Goal: Information Seeking & Learning: Check status

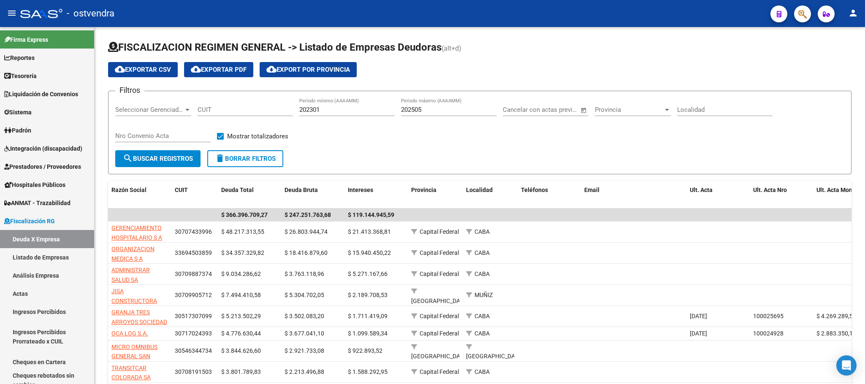
scroll to position [60, 0]
click at [57, 127] on link "Padrón" at bounding box center [47, 130] width 94 height 18
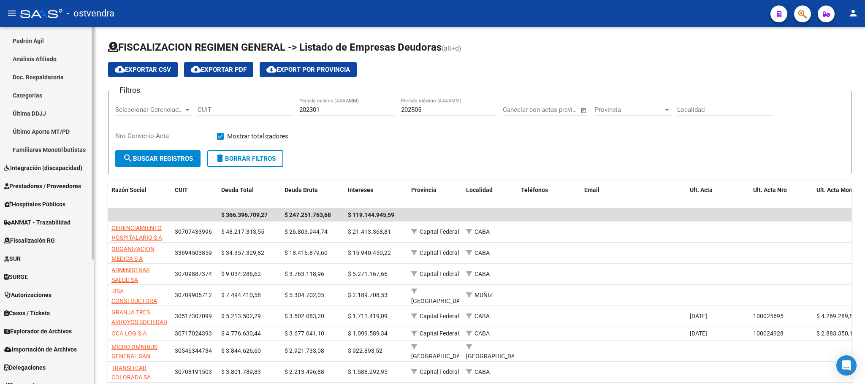
scroll to position [190, 0]
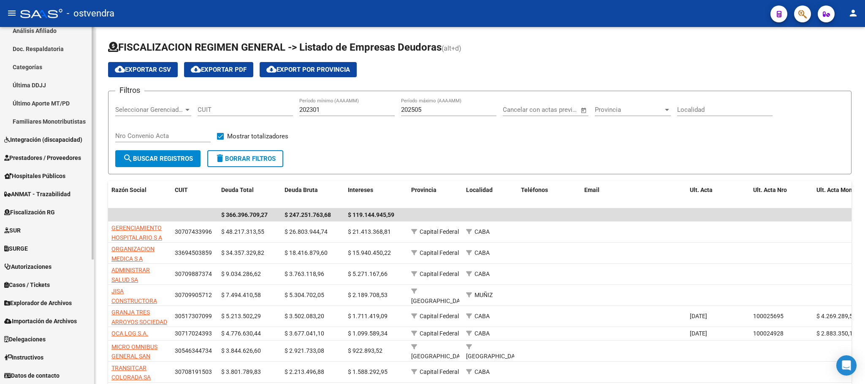
click at [38, 306] on span "Explorador de Archivos" at bounding box center [38, 303] width 68 height 9
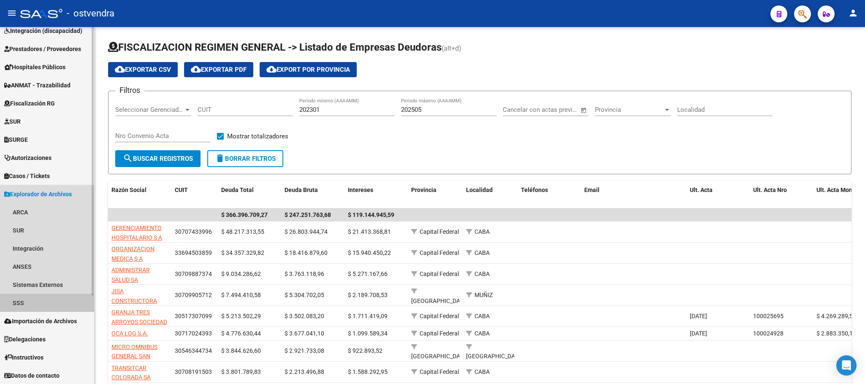
click at [38, 305] on link "SSS" at bounding box center [47, 303] width 94 height 18
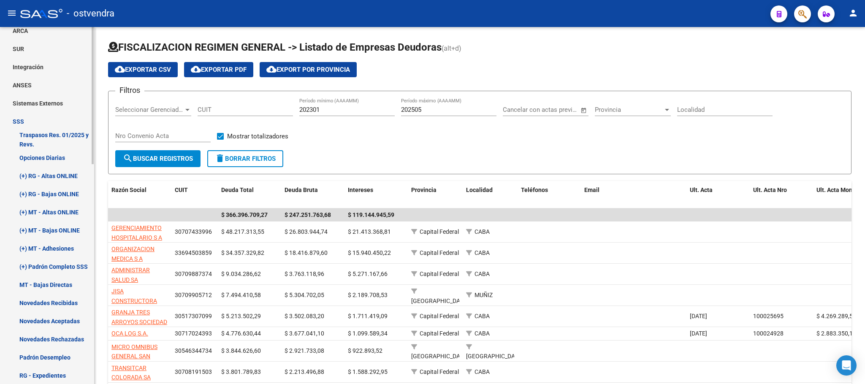
scroll to position [308, 0]
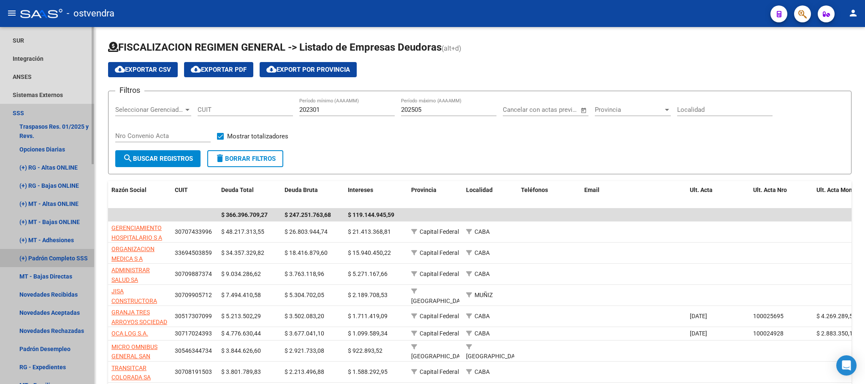
click at [43, 253] on link "(+) Padrón Completo SSS" at bounding box center [47, 258] width 94 height 18
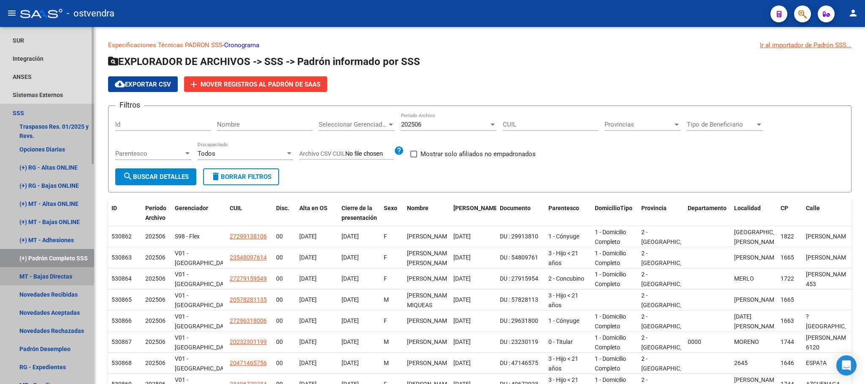
click at [45, 273] on link "MT - Bajas Directas" at bounding box center [47, 276] width 94 height 18
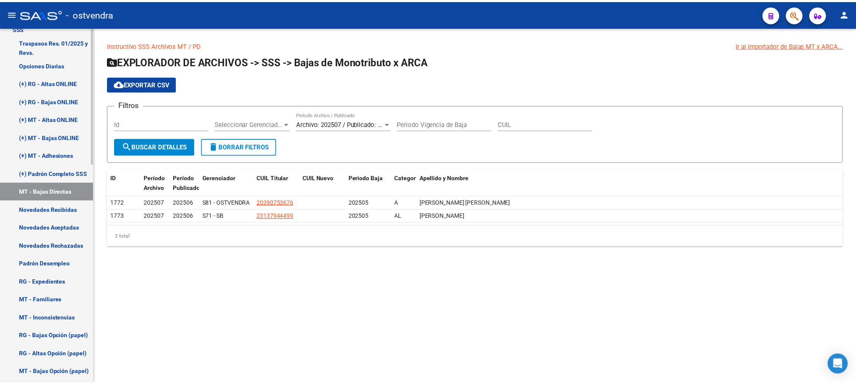
scroll to position [435, 0]
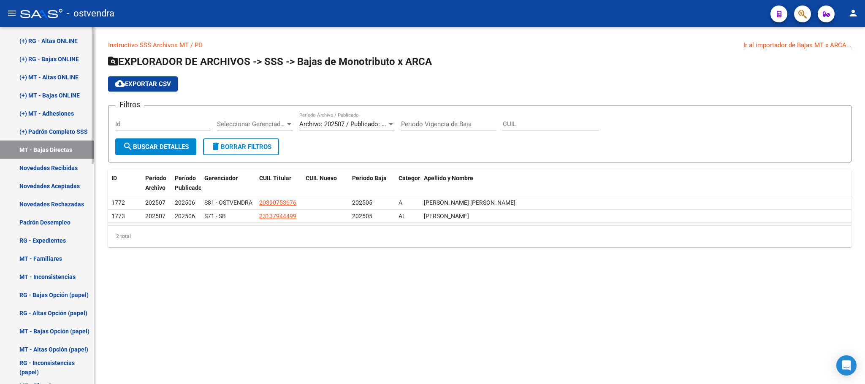
click at [62, 237] on link "RG - Expedientes" at bounding box center [47, 240] width 94 height 18
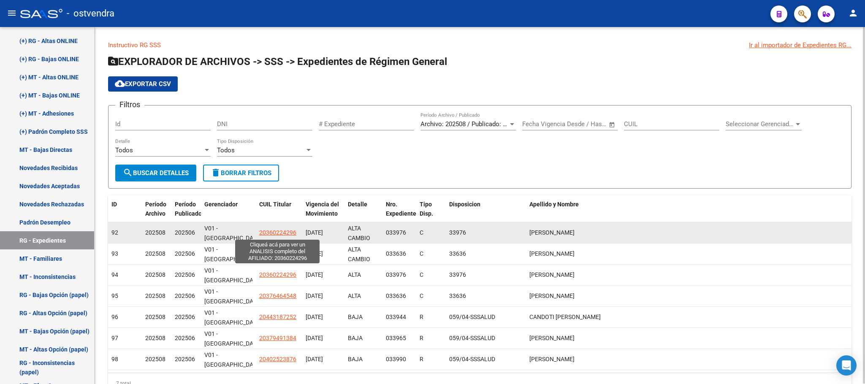
click at [279, 232] on span "20360224296" at bounding box center [277, 232] width 37 height 7
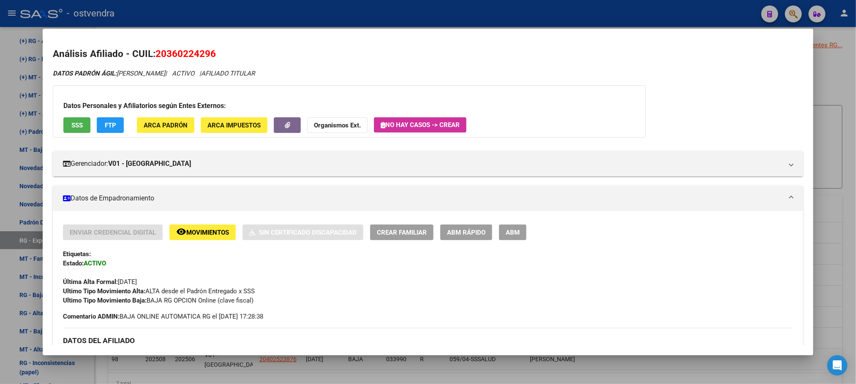
click at [285, 22] on div at bounding box center [428, 192] width 856 height 384
type textarea "20360224296"
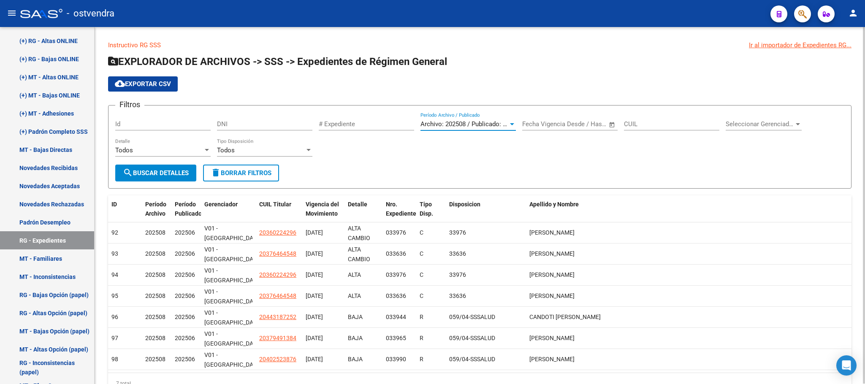
click at [460, 121] on span "Archivo: 202508 / Publicado: 202506" at bounding box center [472, 124] width 103 height 8
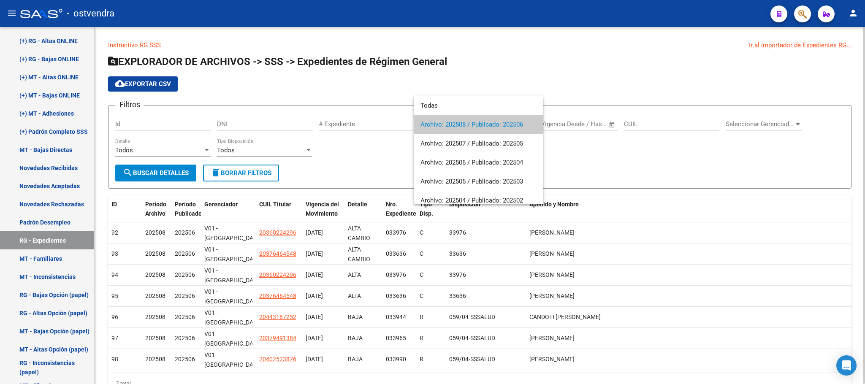
click at [460, 121] on span "Archivo: 202508 / Publicado: 202506" at bounding box center [479, 124] width 116 height 19
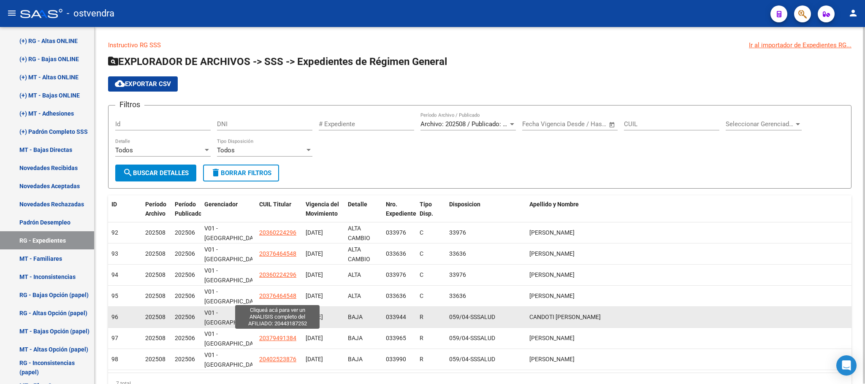
click at [263, 314] on span "20443187252" at bounding box center [277, 317] width 37 height 7
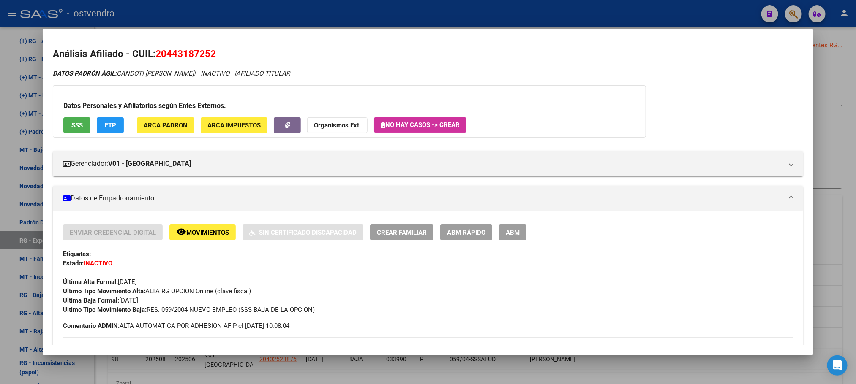
click at [392, 14] on div at bounding box center [428, 192] width 856 height 384
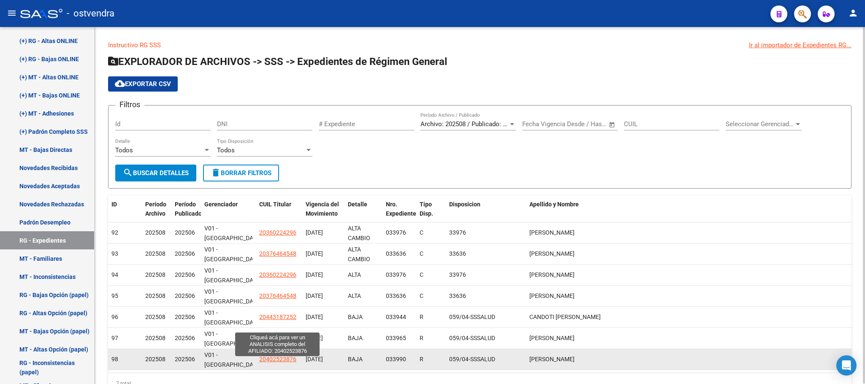
click at [276, 356] on span "20402523876" at bounding box center [277, 359] width 37 height 7
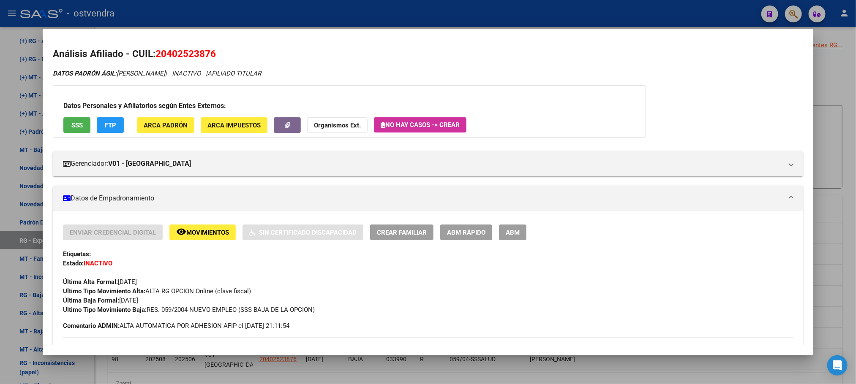
click at [413, 11] on div at bounding box center [428, 192] width 856 height 384
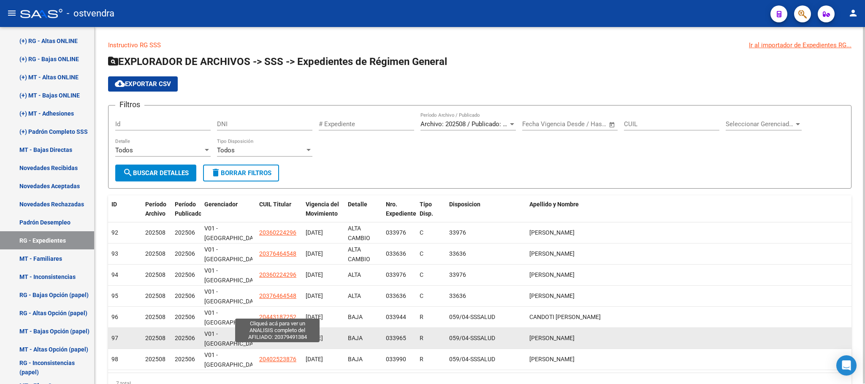
click at [272, 335] on span "20379491384" at bounding box center [277, 338] width 37 height 7
type textarea "20379491384"
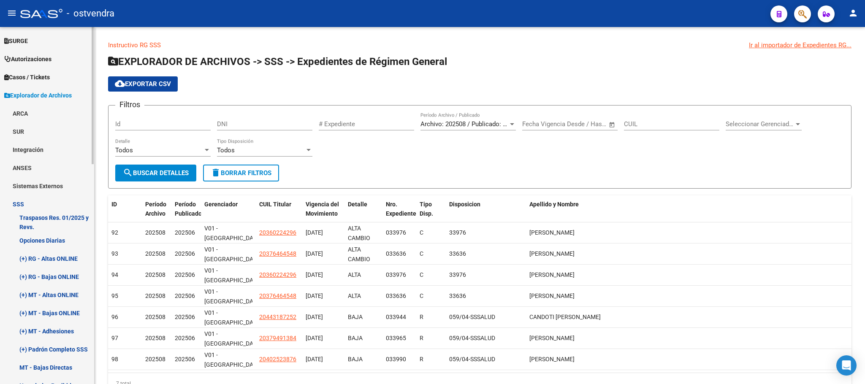
scroll to position [253, 0]
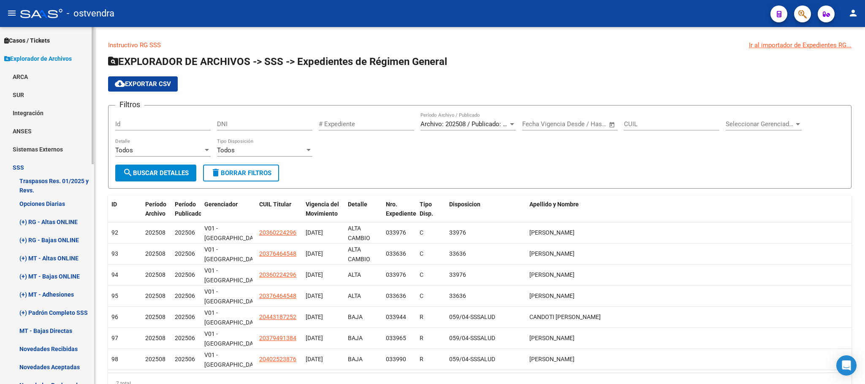
click at [39, 220] on link "(+) RG - Altas ONLINE" at bounding box center [47, 222] width 94 height 18
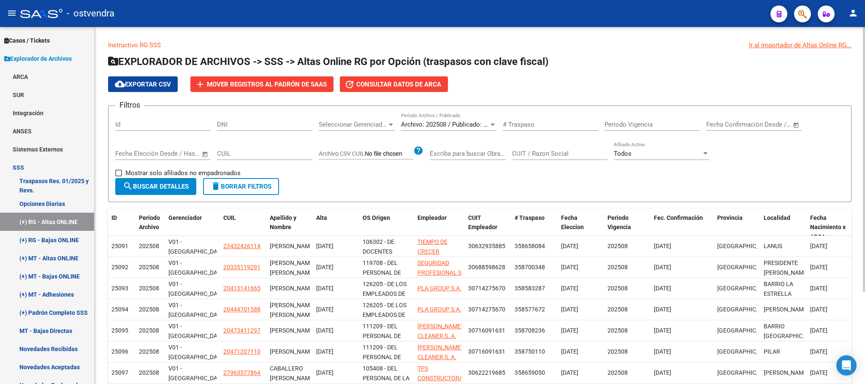
click at [647, 146] on div "Todos Afiliado Activo" at bounding box center [661, 151] width 95 height 18
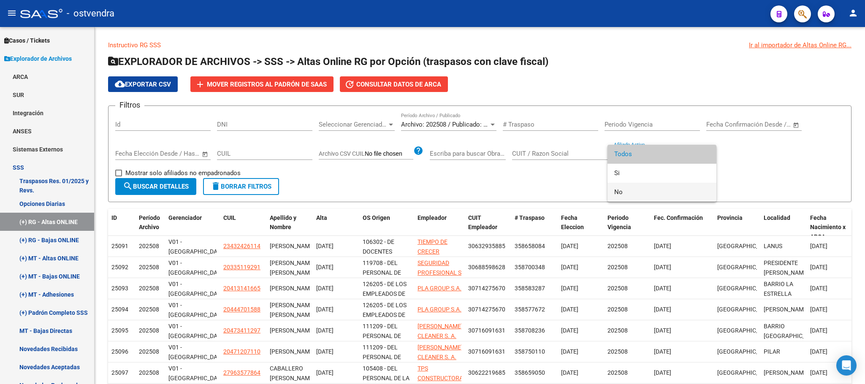
drag, startPoint x: 632, startPoint y: 194, endPoint x: 627, endPoint y: 192, distance: 5.7
click at [631, 194] on span "No" at bounding box center [661, 192] width 95 height 19
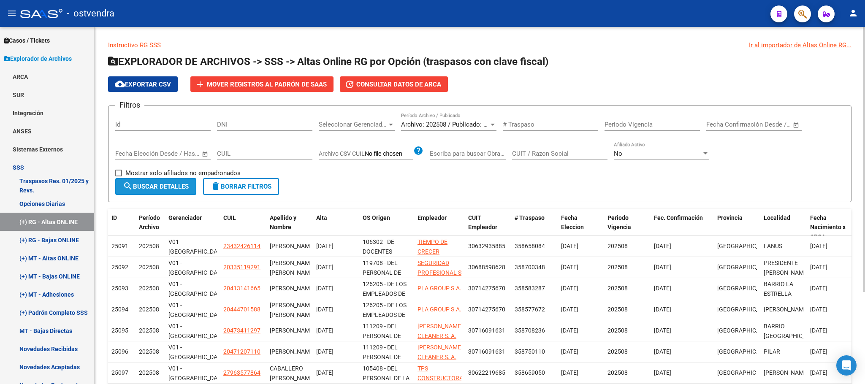
click at [132, 178] on button "search Buscar Detalles" at bounding box center [155, 186] width 81 height 17
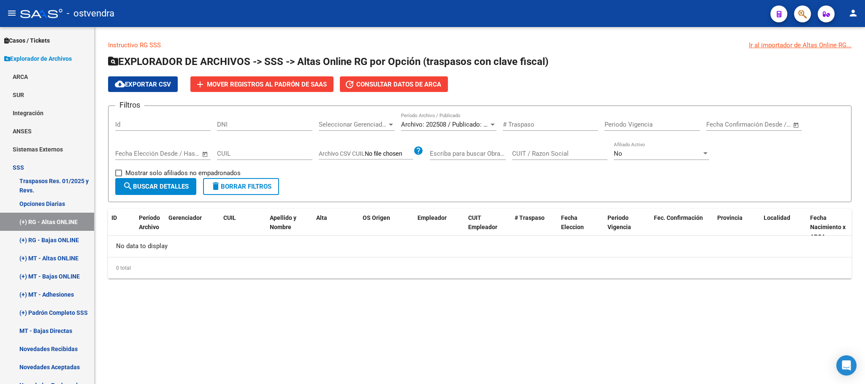
click at [693, 145] on div "No Afiliado Activo" at bounding box center [661, 151] width 95 height 18
click at [683, 113] on span "Todos" at bounding box center [661, 116] width 95 height 19
click at [174, 183] on span "search Buscar Detalles" at bounding box center [156, 187] width 66 height 8
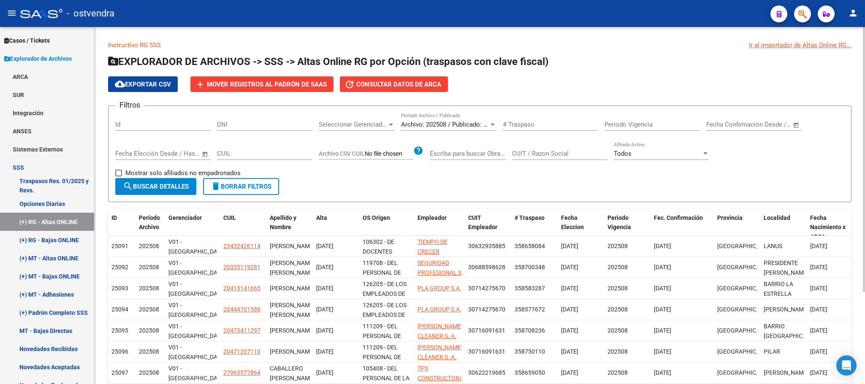
type textarea "Afiliado Activo"
click at [660, 161] on div "Todos Afiliado Activo" at bounding box center [661, 155] width 95 height 26
click at [646, 151] on div "Todos" at bounding box center [658, 154] width 88 height 8
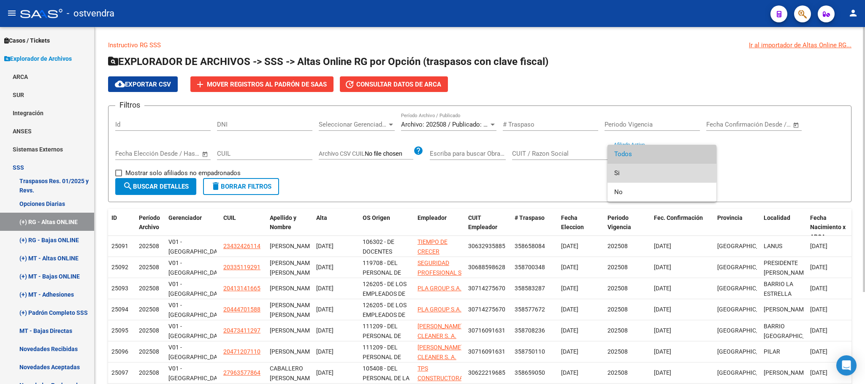
click at [649, 169] on span "Si" at bounding box center [661, 173] width 95 height 19
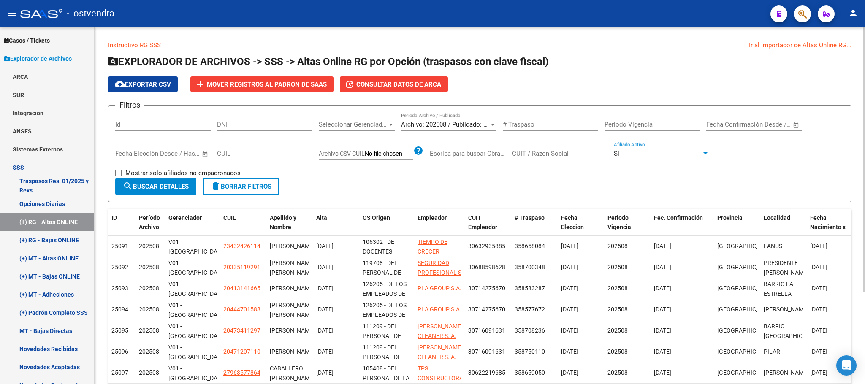
click at [161, 189] on span "search Buscar Detalles" at bounding box center [156, 187] width 66 height 8
click at [707, 150] on div "Si" at bounding box center [661, 154] width 95 height 8
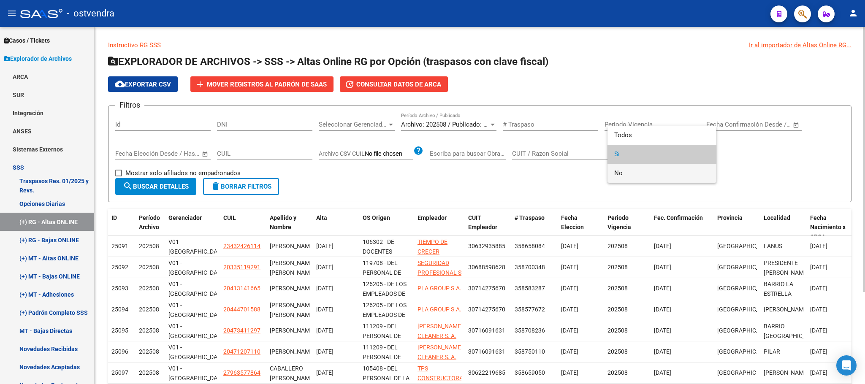
click at [656, 176] on span "No" at bounding box center [661, 173] width 95 height 19
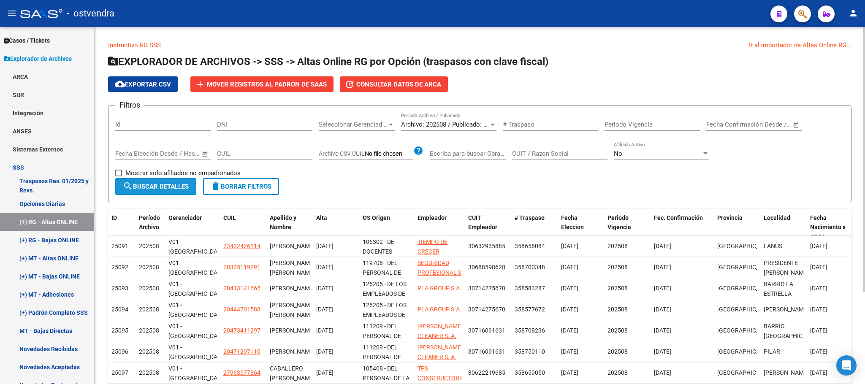
click at [166, 194] on button "search Buscar Detalles" at bounding box center [155, 186] width 81 height 17
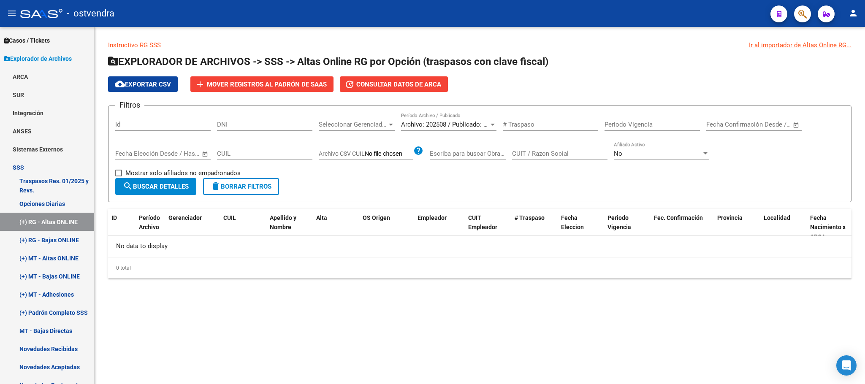
click at [663, 161] on div "No Afiliado Activo" at bounding box center [661, 155] width 95 height 26
click at [663, 152] on div "No" at bounding box center [658, 154] width 88 height 8
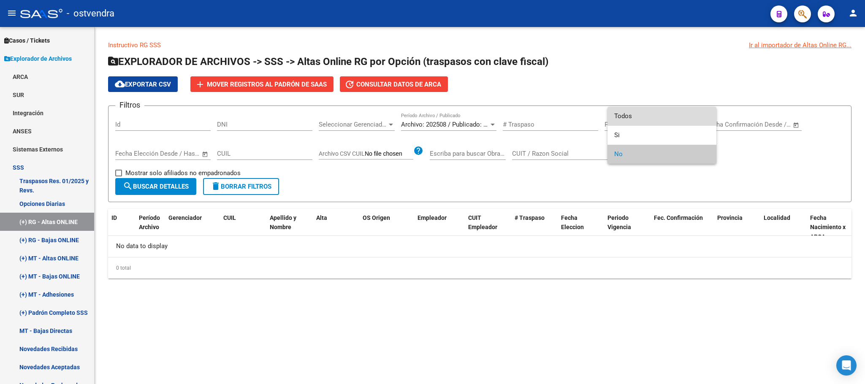
click at [658, 113] on span "Todos" at bounding box center [661, 116] width 95 height 19
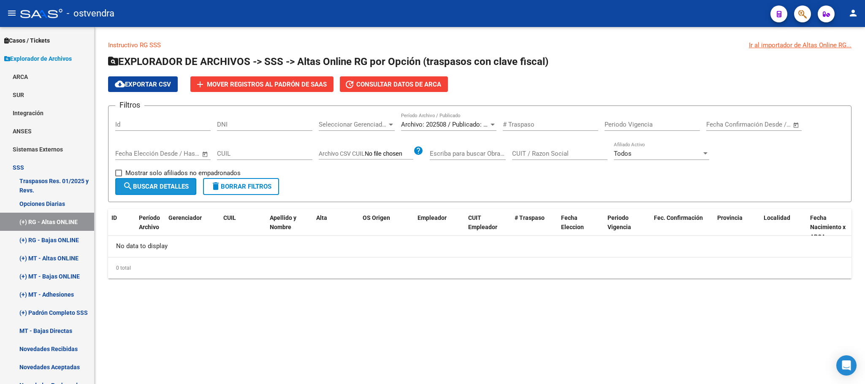
click at [161, 190] on button "search Buscar Detalles" at bounding box center [155, 186] width 81 height 17
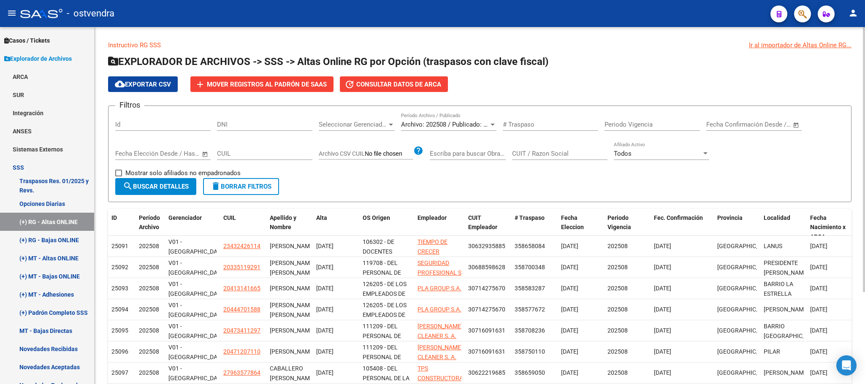
click at [520, 193] on form "Filtros Id DNI Seleccionar Gerenciador Seleccionar Gerenciador Archivo: 202508 …" at bounding box center [480, 154] width 744 height 97
click at [482, 117] on div "Archivo: 202508 / Publicado: 202507 Período Archivo / Publicado" at bounding box center [448, 122] width 95 height 18
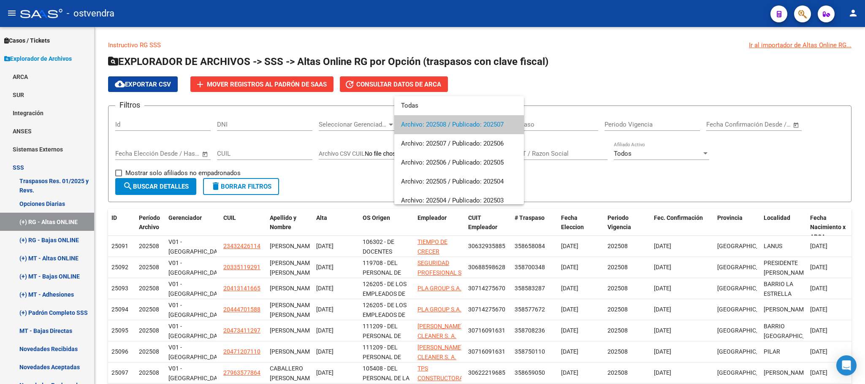
click at [492, 86] on div at bounding box center [432, 192] width 865 height 384
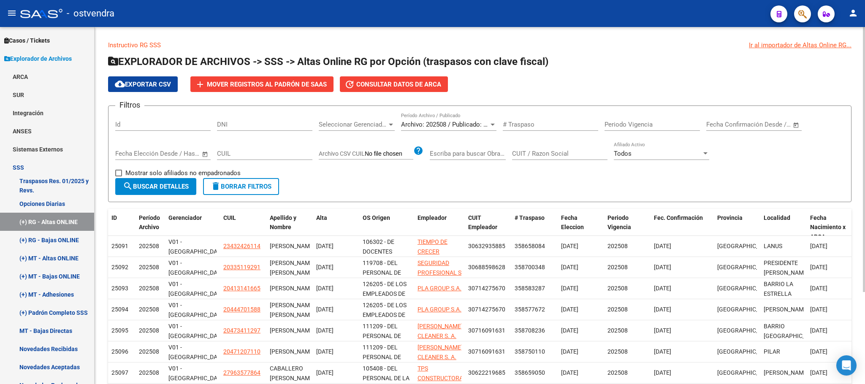
click at [446, 118] on div "Archivo: 202508 / Publicado: 202507 Período Archivo / Publicado" at bounding box center [448, 122] width 95 height 18
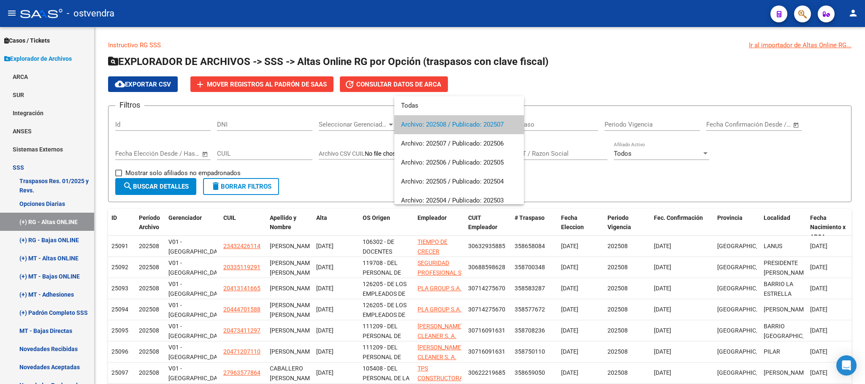
click at [508, 63] on div at bounding box center [432, 192] width 865 height 384
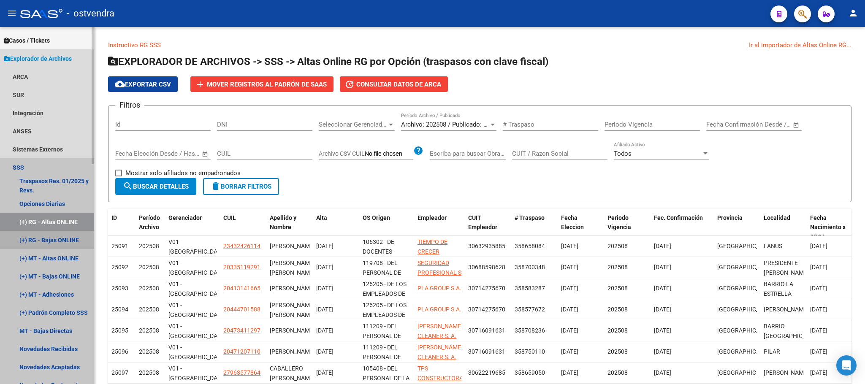
click at [62, 242] on link "(+) RG - Bajas ONLINE" at bounding box center [47, 240] width 94 height 18
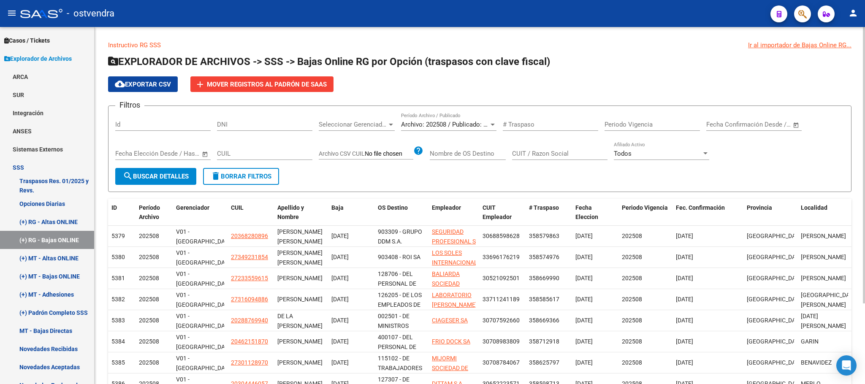
drag, startPoint x: 607, startPoint y: 152, endPoint x: 615, endPoint y: 156, distance: 8.7
click at [608, 153] on div "Filtros Id DNI Seleccionar Gerenciador Seleccionar Gerenciador Archivo: 202508 …" at bounding box center [479, 140] width 729 height 55
click at [627, 158] on span "Todos" at bounding box center [623, 154] width 18 height 8
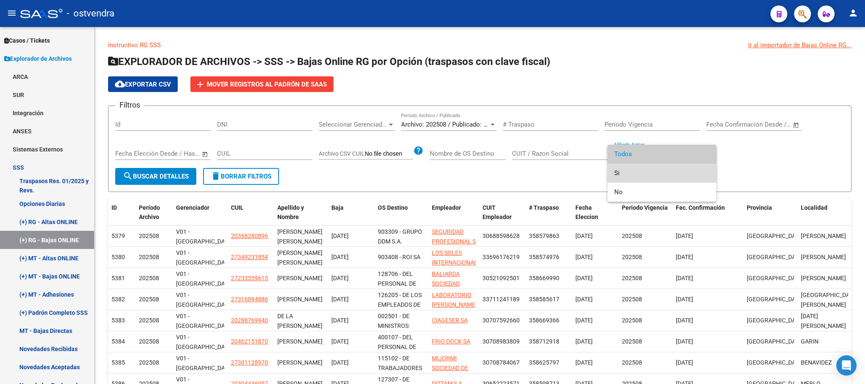
click at [628, 174] on span "Si" at bounding box center [661, 173] width 95 height 19
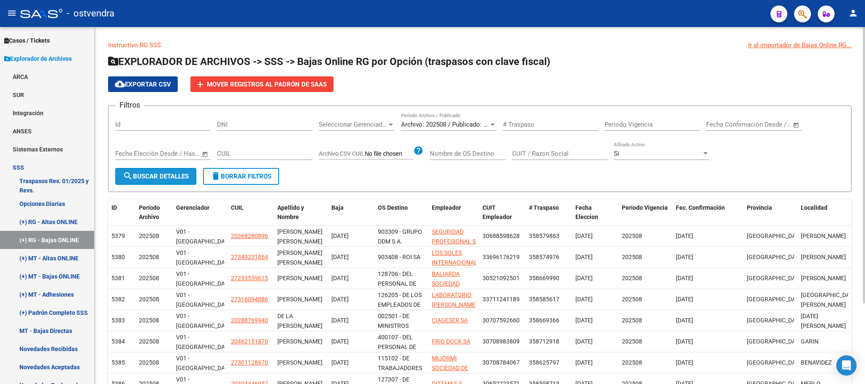
drag, startPoint x: 135, startPoint y: 182, endPoint x: 391, endPoint y: 176, distance: 256.0
click at [136, 182] on button "search Buscar Detalles" at bounding box center [155, 176] width 81 height 17
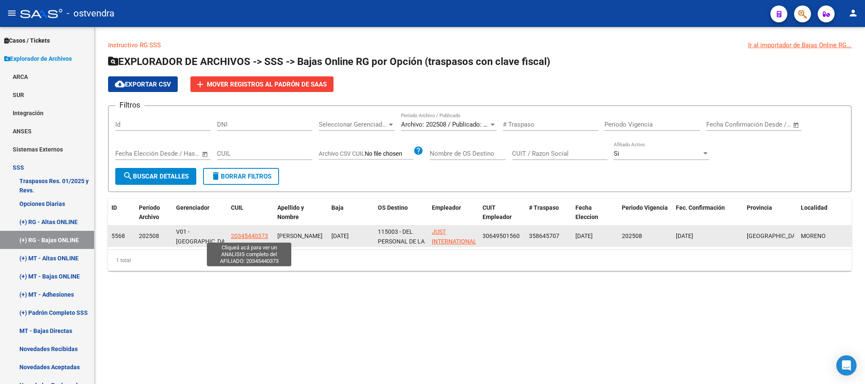
click at [236, 234] on span "20345440373" at bounding box center [249, 236] width 37 height 7
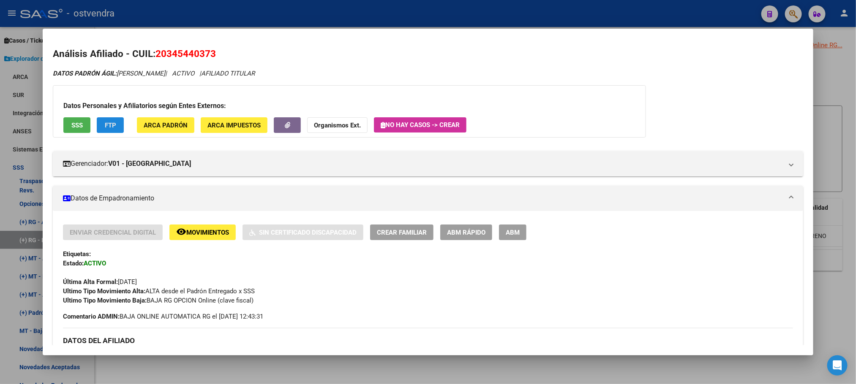
click at [105, 122] on span "FTP" at bounding box center [110, 126] width 11 height 8
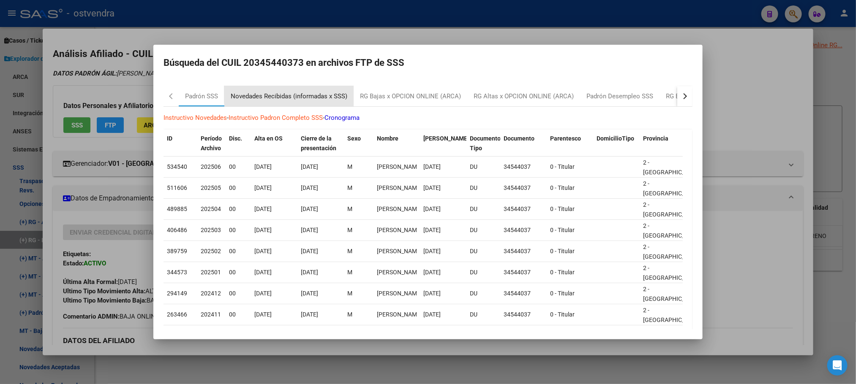
click at [334, 93] on div "Novedades Recibidas (informadas x SSS)" at bounding box center [289, 97] width 117 height 10
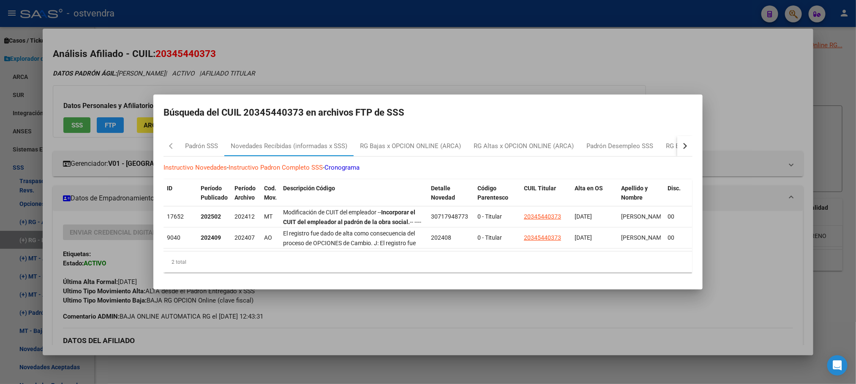
click at [679, 138] on button "button" at bounding box center [684, 146] width 15 height 20
click at [658, 141] on div "RG Bajas Diarias" at bounding box center [648, 146] width 47 height 10
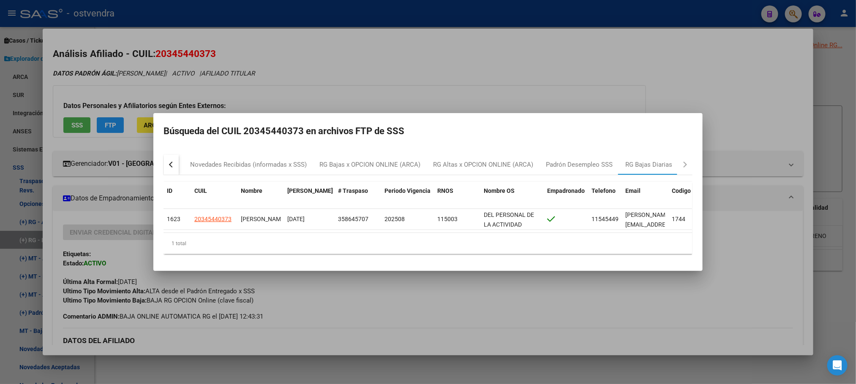
drag, startPoint x: 541, startPoint y: 77, endPoint x: 530, endPoint y: 77, distance: 11.4
click at [539, 77] on div at bounding box center [428, 192] width 856 height 384
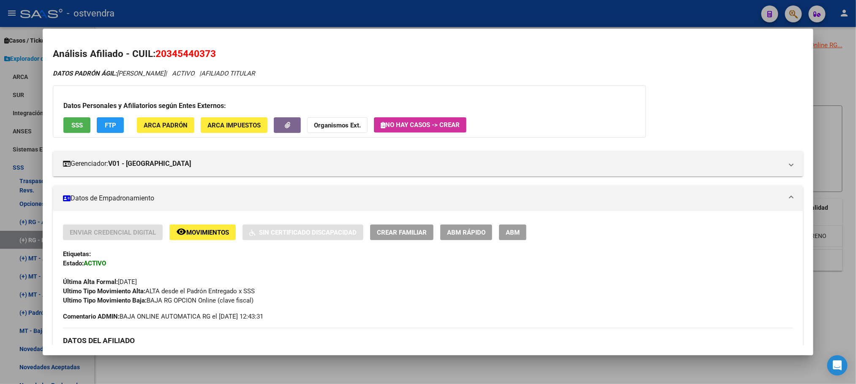
click at [58, 130] on div "Datos Personales y Afiliatorios según Entes Externos: SSS FTP ARCA Padrón ARCA …" at bounding box center [349, 111] width 593 height 52
click at [63, 128] on button "SSS" at bounding box center [76, 125] width 27 height 16
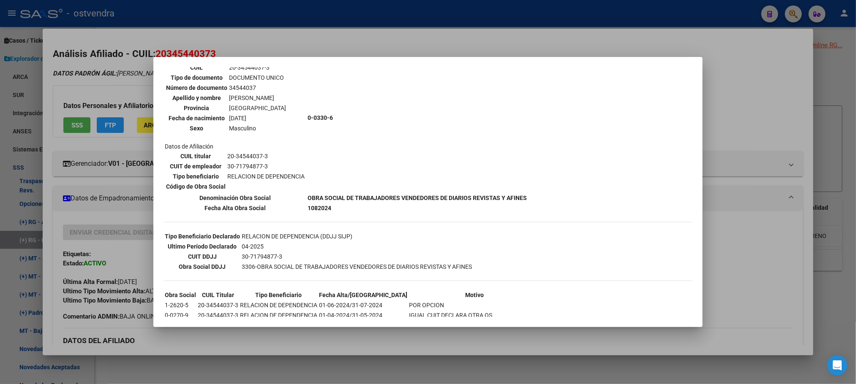
scroll to position [57, 0]
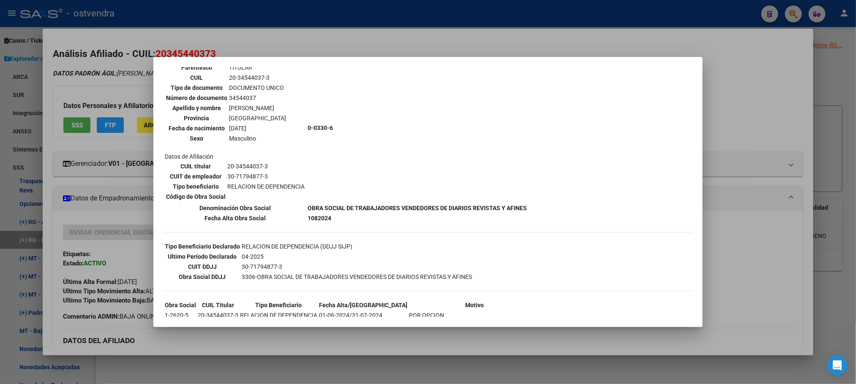
click at [93, 88] on div at bounding box center [428, 192] width 856 height 384
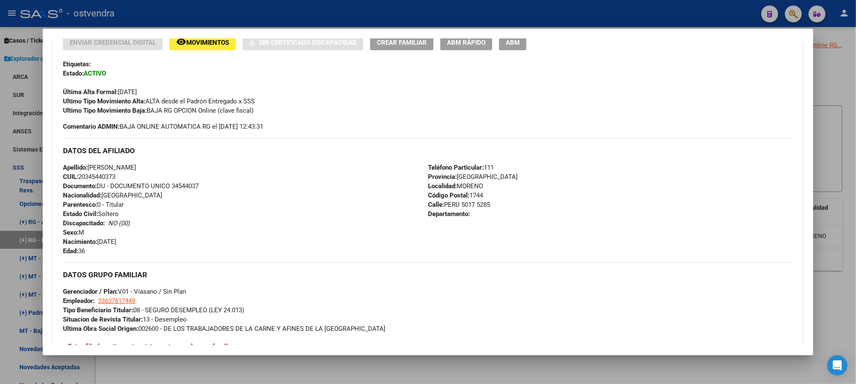
scroll to position [0, 0]
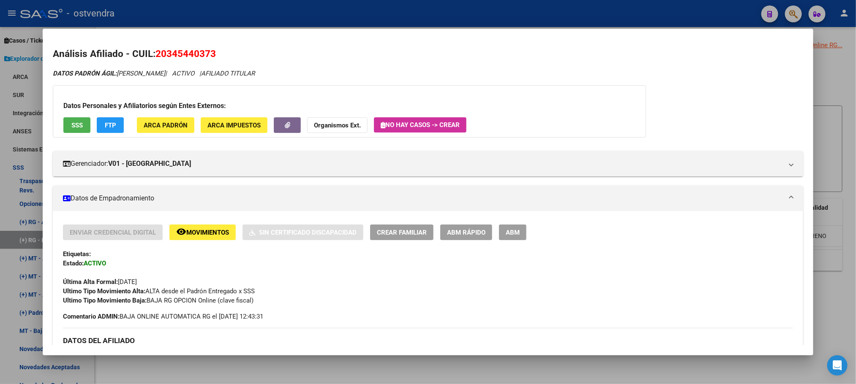
click at [109, 116] on div "Datos Personales y Afiliatorios según Entes Externos: SSS FTP ARCA Padrón ARCA …" at bounding box center [349, 111] width 593 height 52
click at [116, 125] on button "FTP" at bounding box center [110, 125] width 27 height 16
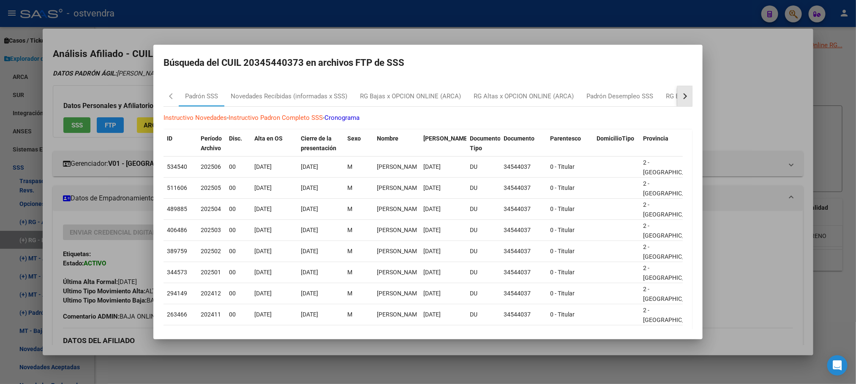
click at [680, 96] on button "button" at bounding box center [684, 96] width 15 height 20
click at [610, 95] on div "RG Bajas Diarias" at bounding box center [639, 96] width 60 height 20
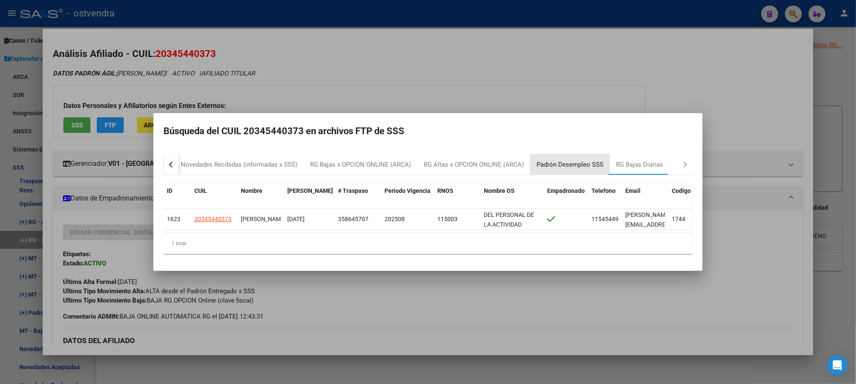
click at [579, 155] on div "Padrón Desempleo SSS" at bounding box center [569, 165] width 79 height 20
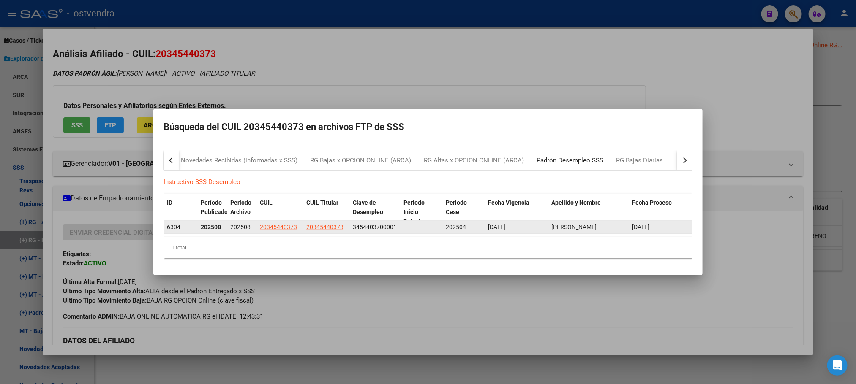
scroll to position [1, 0]
drag, startPoint x: 341, startPoint y: 58, endPoint x: 421, endPoint y: 141, distance: 114.7
click at [342, 58] on div at bounding box center [428, 192] width 856 height 384
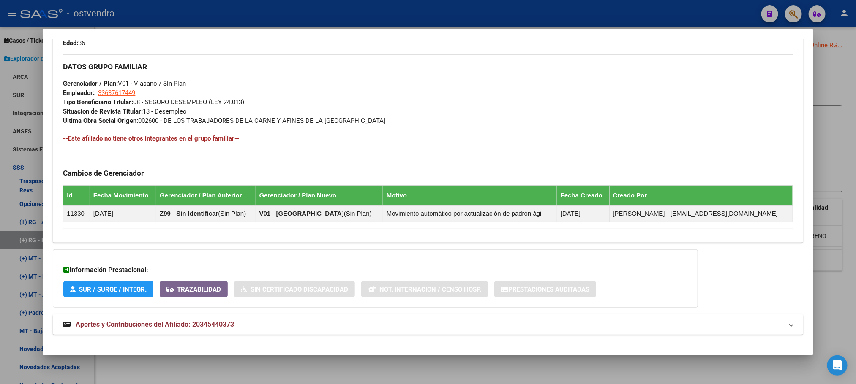
scroll to position [408, 0]
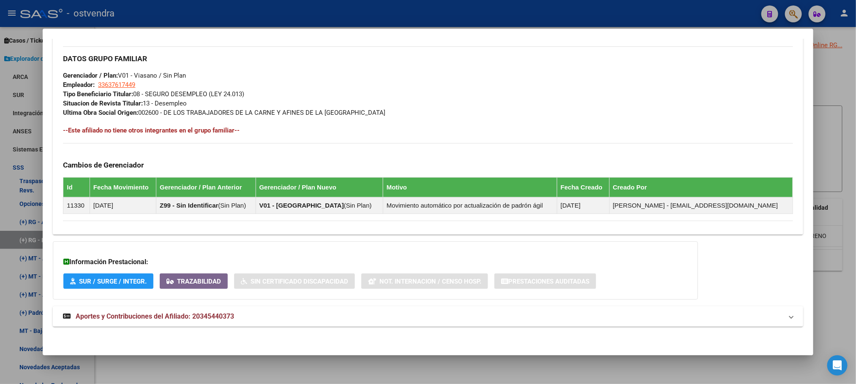
click at [483, 325] on mat-expansion-panel-header "Aportes y Contribuciones del Afiliado: 20345440373" at bounding box center [428, 317] width 750 height 20
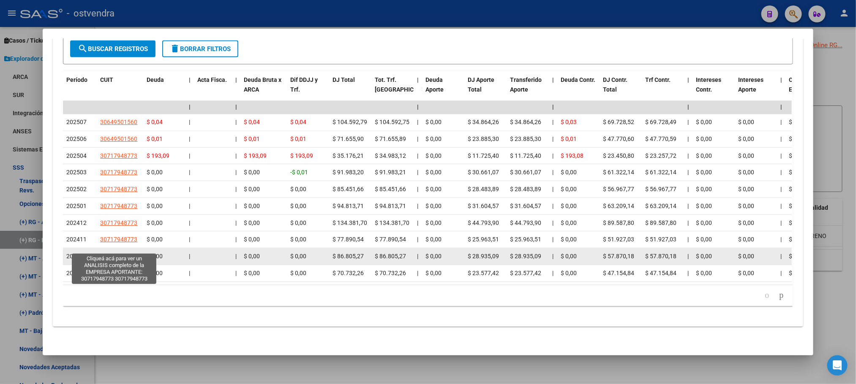
scroll to position [762, 0]
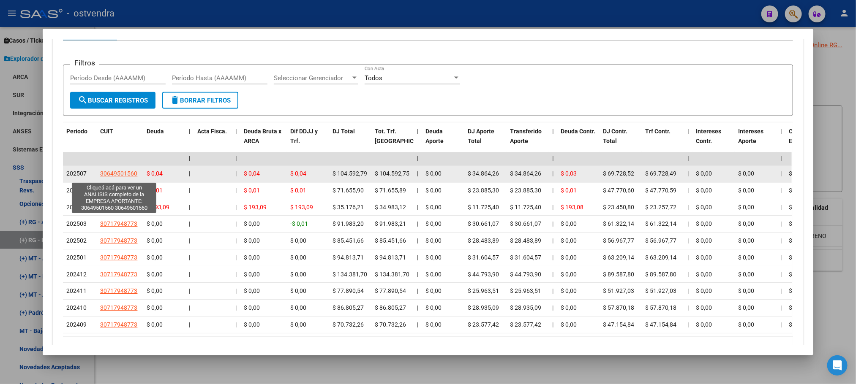
click at [117, 175] on span "30649501560" at bounding box center [118, 174] width 37 height 7
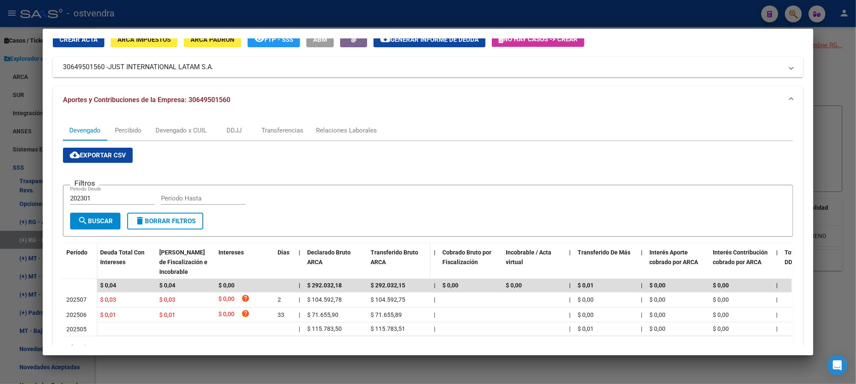
scroll to position [18, 0]
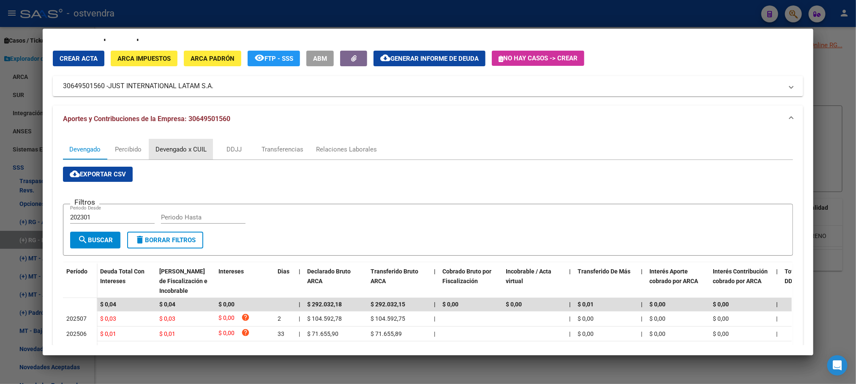
click at [165, 151] on div "Devengado x CUIL" at bounding box center [180, 149] width 51 height 9
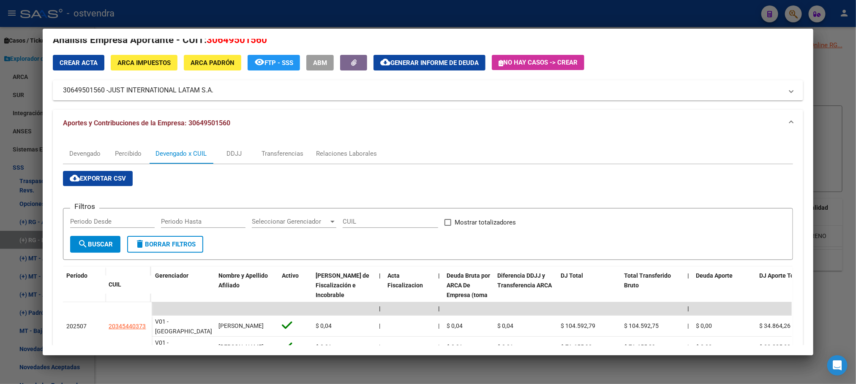
scroll to position [0, 0]
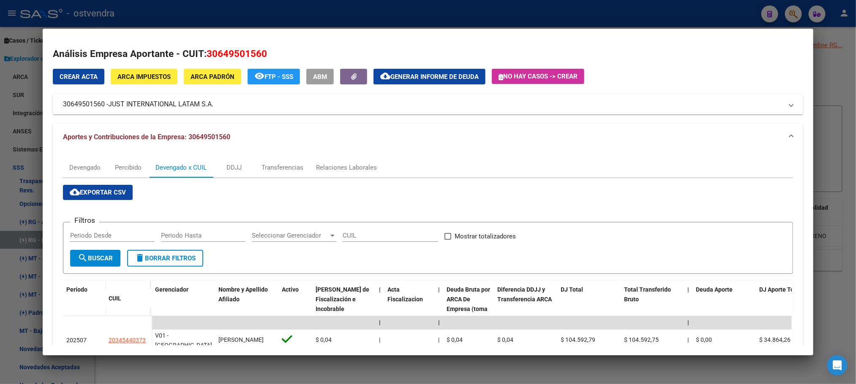
drag, startPoint x: 380, startPoint y: 30, endPoint x: 386, endPoint y: 26, distance: 7.4
click at [386, 26] on div "Análisis Afiliado - CUIL: 20345440373 DATOS PADRÓN ÁGIL: [PERSON_NAME] | ACTIVO…" at bounding box center [428, 192] width 856 height 384
click at [356, 163] on div "Relaciones Laborales" at bounding box center [346, 168] width 73 height 20
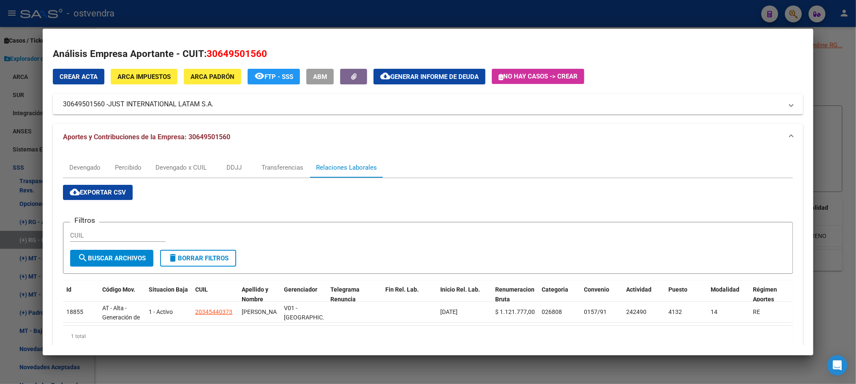
click at [550, 13] on div at bounding box center [428, 192] width 856 height 384
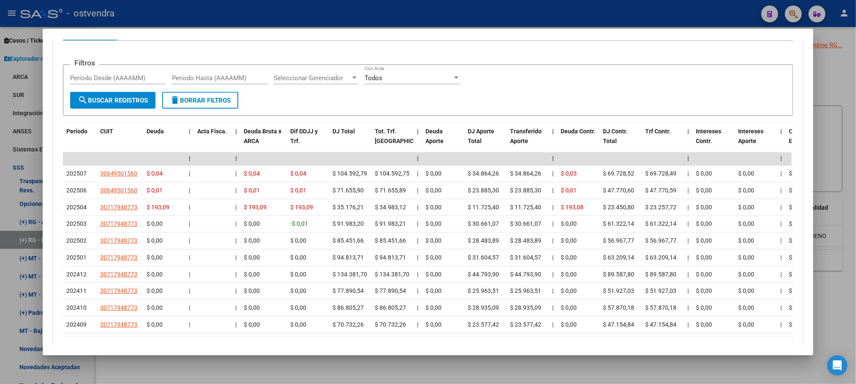
click at [544, 23] on div at bounding box center [428, 192] width 856 height 384
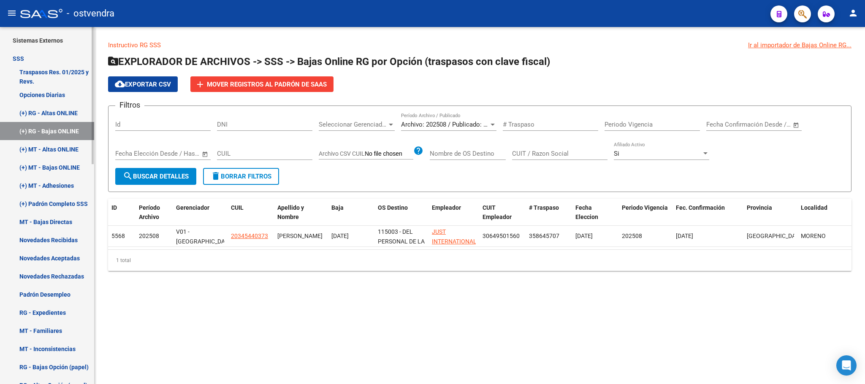
scroll to position [380, 0]
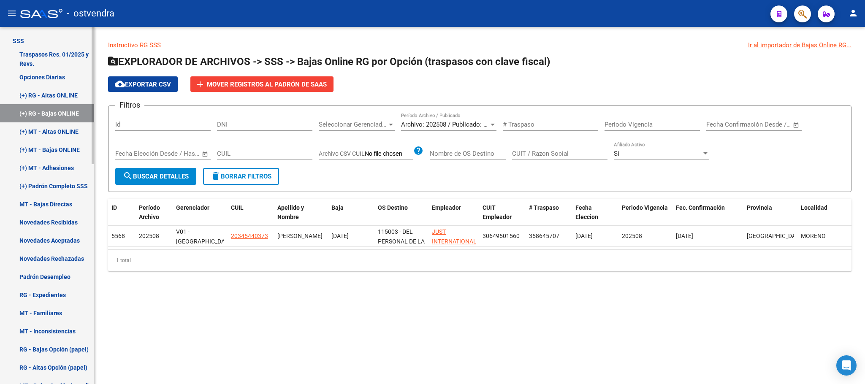
click at [59, 222] on link "Novedades Recibidas" at bounding box center [47, 222] width 94 height 18
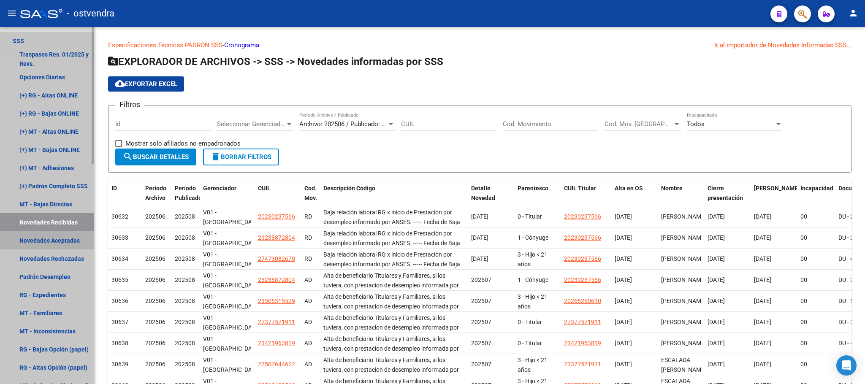
click at [63, 232] on link "Novedades Aceptadas" at bounding box center [47, 240] width 94 height 18
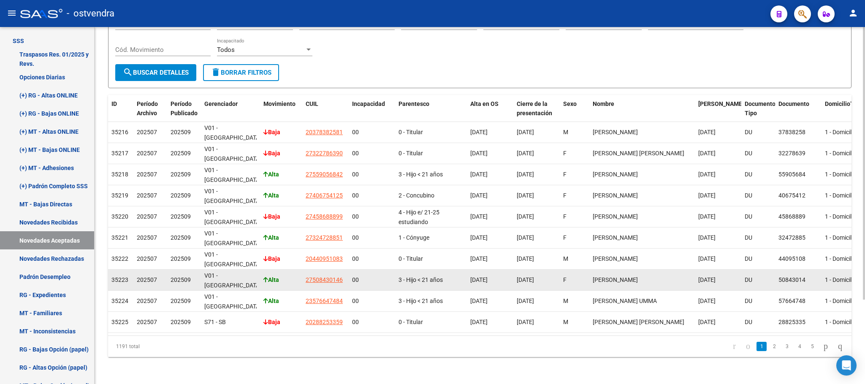
scroll to position [47, 0]
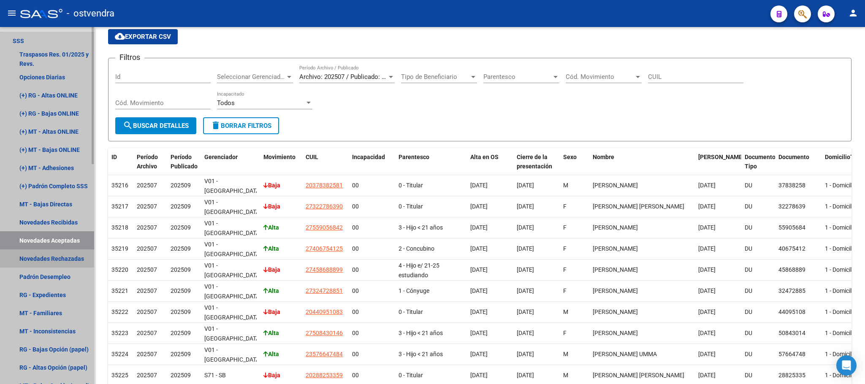
click at [67, 260] on link "Novedades Rechazadas" at bounding box center [47, 259] width 94 height 18
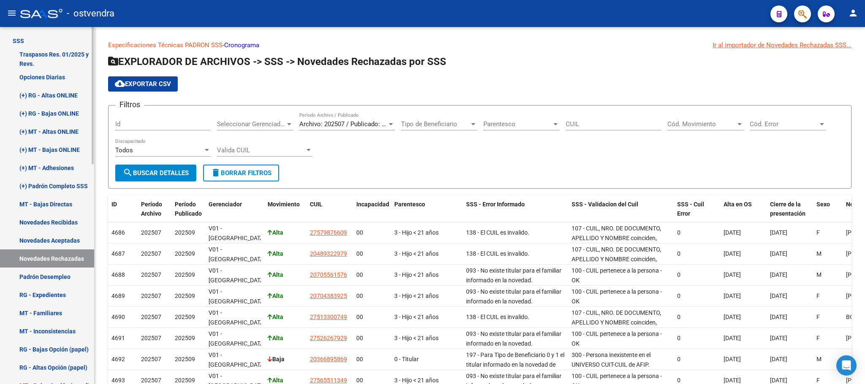
click at [56, 220] on link "Novedades Recibidas" at bounding box center [47, 222] width 94 height 18
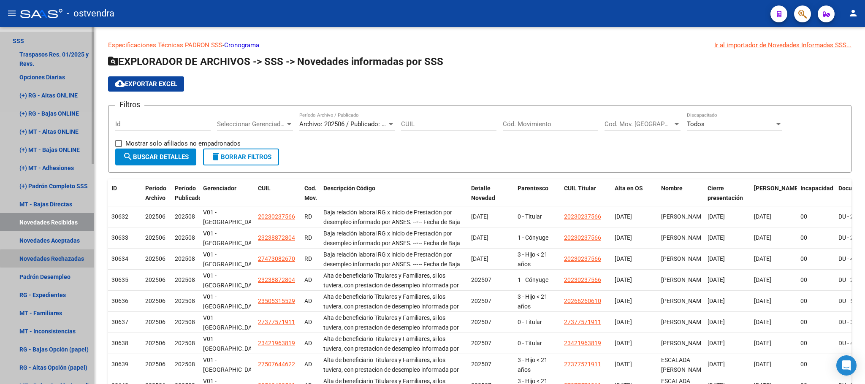
click at [68, 258] on link "Novedades Rechazadas" at bounding box center [47, 259] width 94 height 18
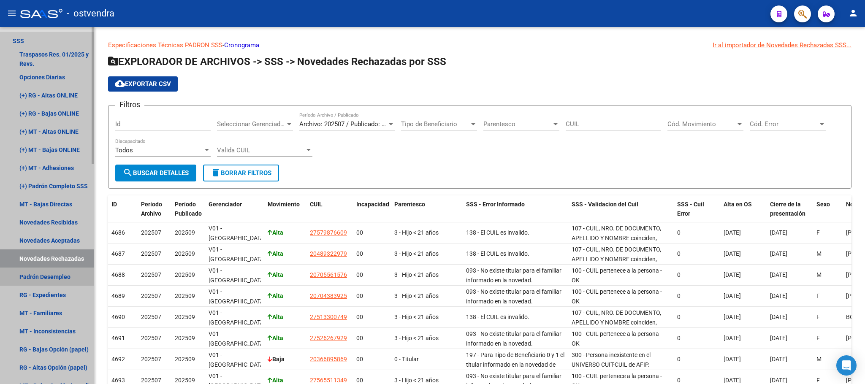
click at [65, 274] on link "Padrón Desempleo" at bounding box center [47, 277] width 94 height 18
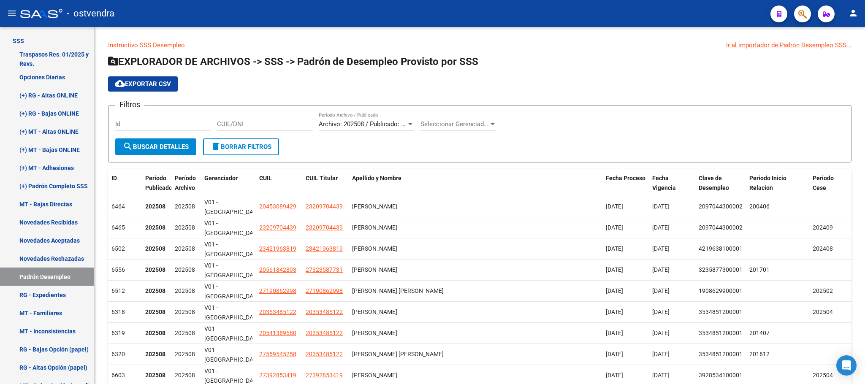
click at [451, 123] on span "Seleccionar Gerenciador" at bounding box center [455, 124] width 68 height 8
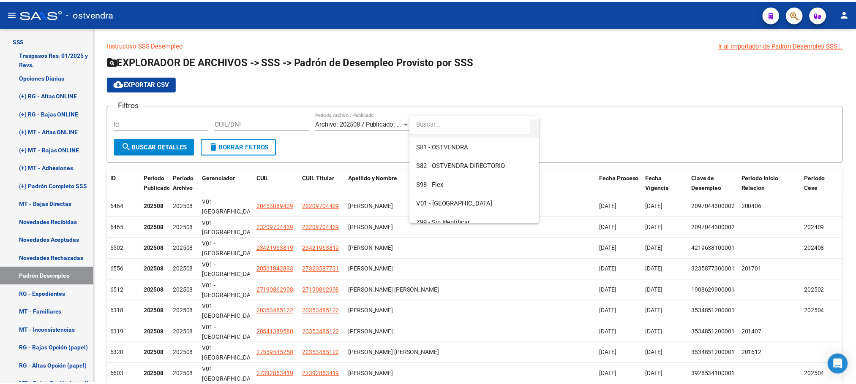
scroll to position [101, 0]
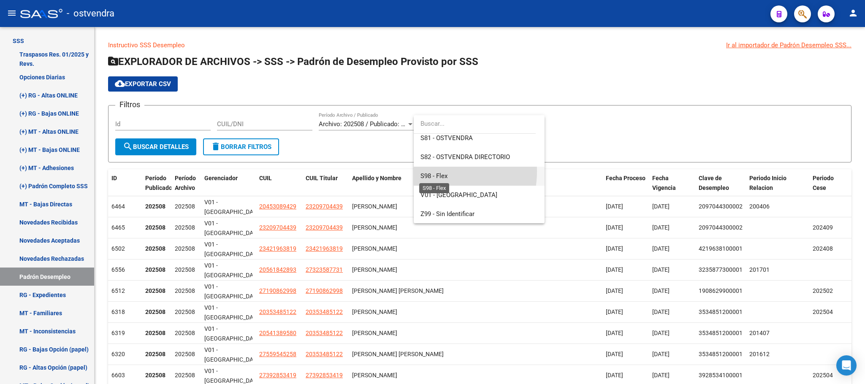
click at [432, 172] on span "S98 - Flex" at bounding box center [434, 176] width 27 height 8
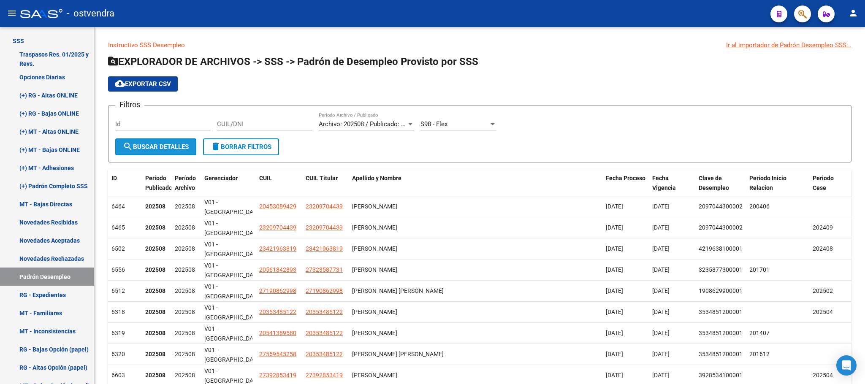
click at [131, 152] on button "search Buscar Detalles" at bounding box center [155, 147] width 81 height 17
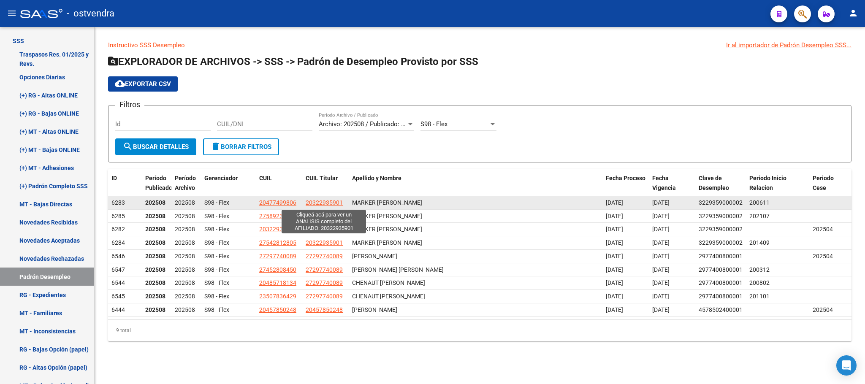
click at [310, 199] on span "20322935901" at bounding box center [324, 202] width 37 height 7
type textarea "20322935901"
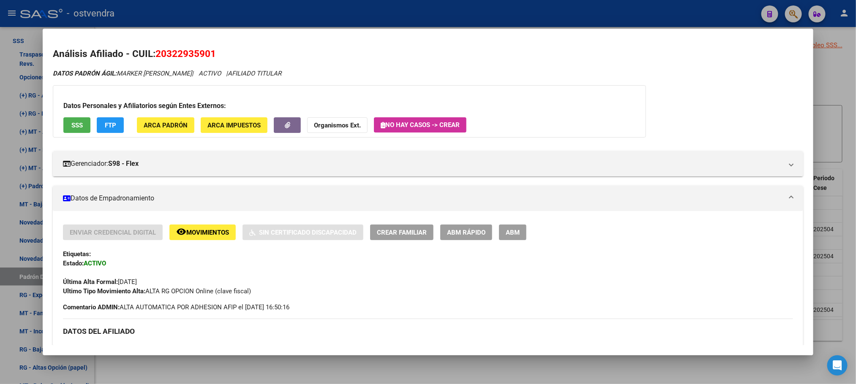
click at [74, 113] on div "Datos Personales y Afiliatorios según Entes Externos: SSS FTP ARCA Padrón ARCA …" at bounding box center [349, 111] width 593 height 52
click at [75, 115] on div "Datos Personales y Afiliatorios según Entes Externos: SSS FTP ARCA Padrón ARCA …" at bounding box center [349, 111] width 593 height 52
click at [77, 123] on span "SSS" at bounding box center [76, 126] width 11 height 8
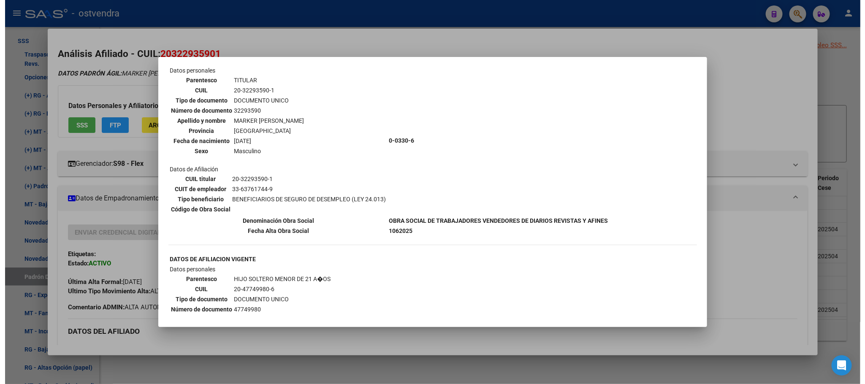
scroll to position [0, 0]
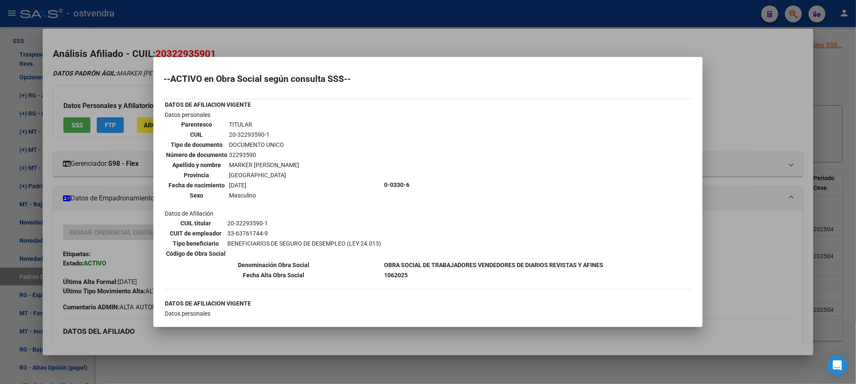
click at [731, 77] on div at bounding box center [428, 192] width 856 height 384
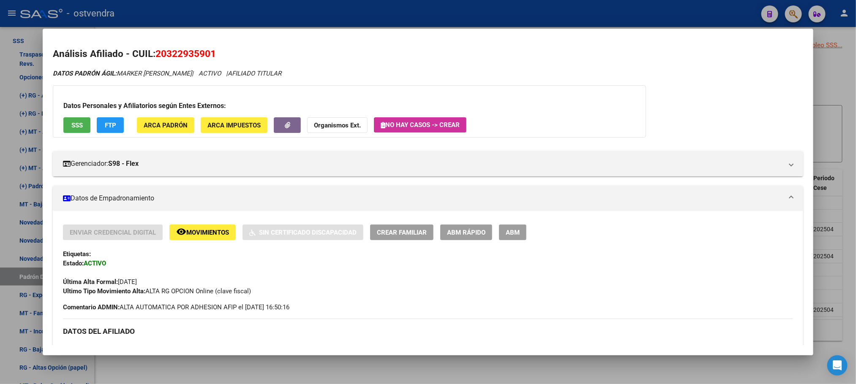
click at [310, 103] on h3 "Datos Personales y Afiliatorios según Entes Externos:" at bounding box center [349, 106] width 572 height 10
click at [251, 14] on div at bounding box center [428, 192] width 856 height 384
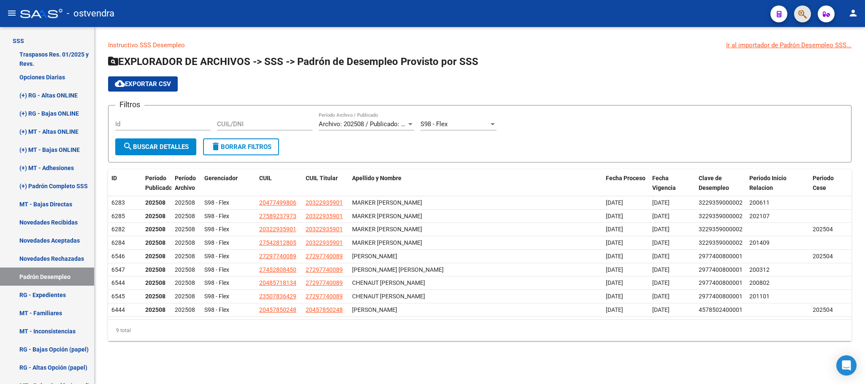
click at [808, 16] on button "button" at bounding box center [802, 13] width 17 height 17
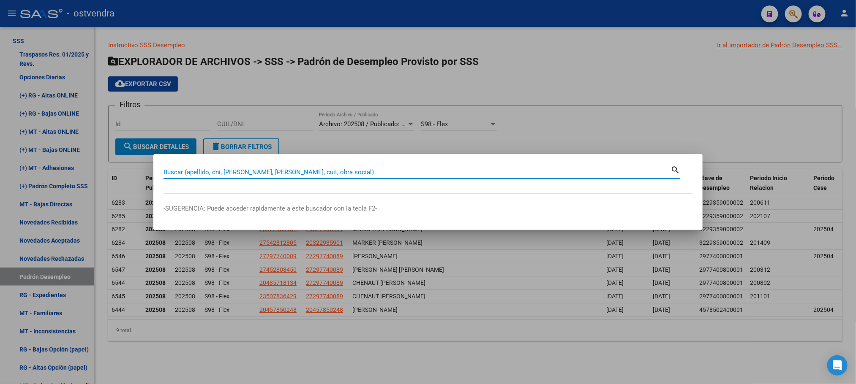
click at [264, 170] on input "Buscar (apellido, dni, [PERSON_NAME], [PERSON_NAME], cuit, obra social)" at bounding box center [416, 173] width 507 height 8
type input "m"
type input "[PERSON_NAME]"
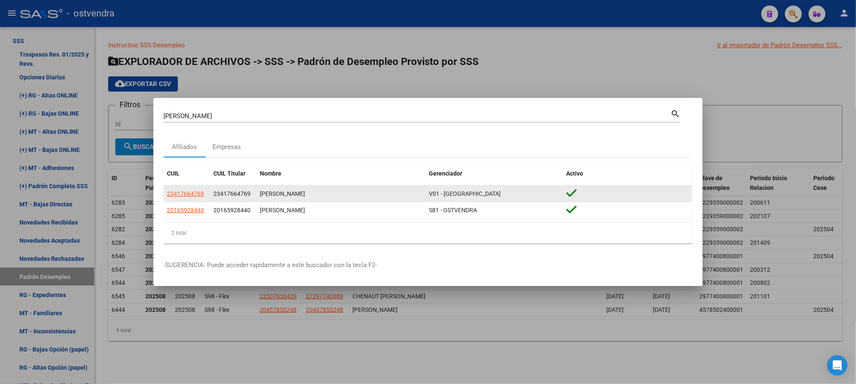
drag, startPoint x: 210, startPoint y: 212, endPoint x: 271, endPoint y: 196, distance: 62.8
click at [252, 213] on datatable-body-cell "20165928440" at bounding box center [233, 210] width 46 height 16
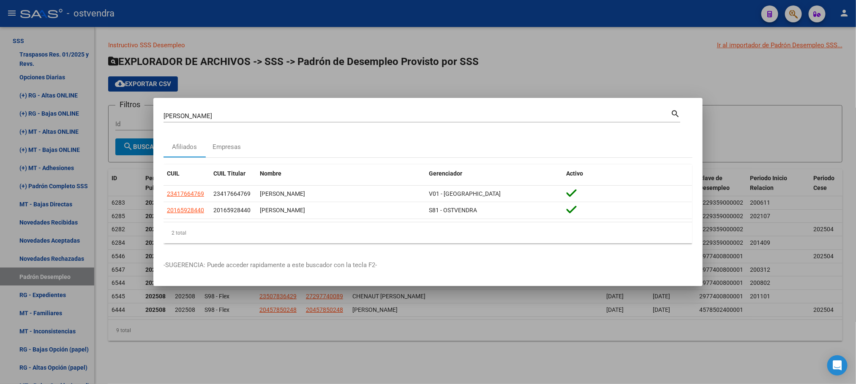
copy span "20165928440"
click at [590, 43] on div at bounding box center [428, 192] width 856 height 384
